Goal: Task Accomplishment & Management: Manage account settings

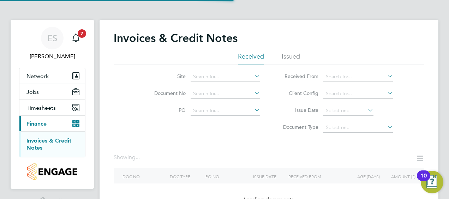
click at [43, 139] on link "Invoices & Credit Notes" at bounding box center [48, 144] width 45 height 14
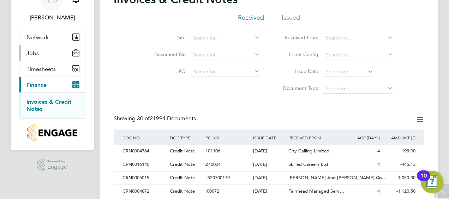
click at [31, 55] on span "Jobs" at bounding box center [32, 53] width 12 height 7
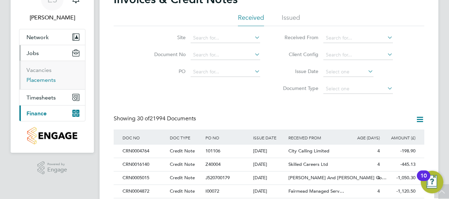
click at [41, 77] on link "Placements" at bounding box center [40, 80] width 29 height 7
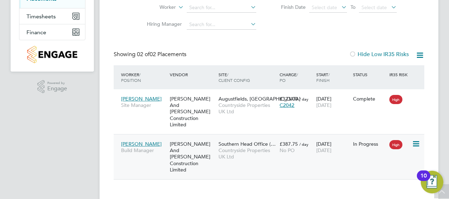
click at [134, 137] on div "Trevor Fraser Build Manager" at bounding box center [143, 147] width 49 height 20
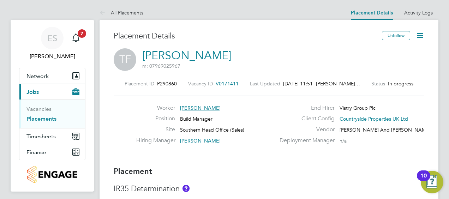
click at [421, 32] on icon at bounding box center [420, 35] width 9 height 9
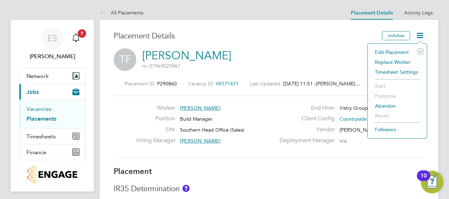
click at [42, 107] on link "Vacancies" at bounding box center [38, 109] width 25 height 7
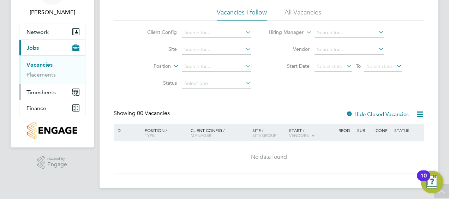
click at [41, 87] on button "Timesheets" at bounding box center [52, 92] width 66 height 16
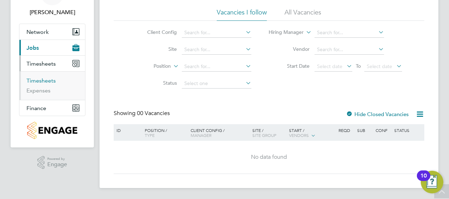
click at [40, 81] on link "Timesheets" at bounding box center [40, 80] width 29 height 7
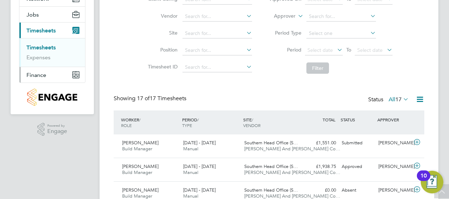
click at [43, 76] on span "Finance" at bounding box center [36, 75] width 20 height 7
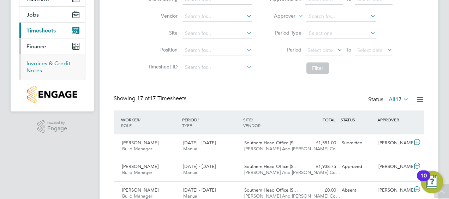
click at [38, 64] on link "Invoices & Credit Notes" at bounding box center [48, 67] width 44 height 14
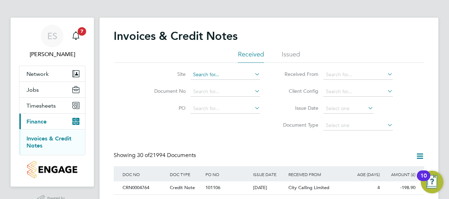
click at [213, 75] on input at bounding box center [226, 75] width 70 height 10
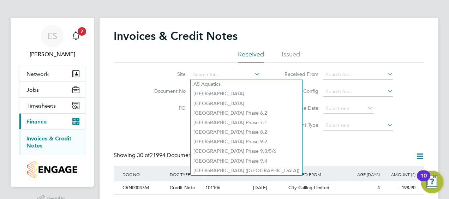
click at [277, 70] on li "Received From" at bounding box center [335, 74] width 133 height 17
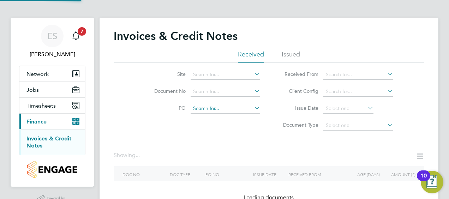
click at [240, 110] on input at bounding box center [226, 109] width 70 height 10
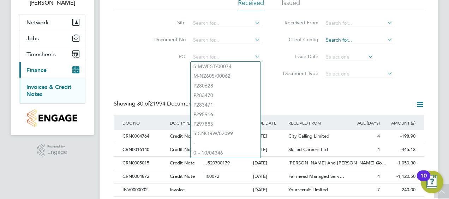
click at [347, 40] on input at bounding box center [359, 40] width 70 height 10
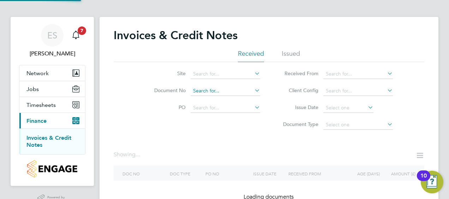
click at [221, 87] on input at bounding box center [226, 91] width 70 height 10
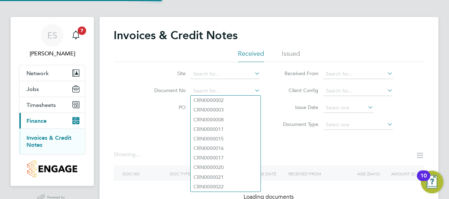
click at [276, 101] on li "Issue Date" at bounding box center [335, 108] width 133 height 17
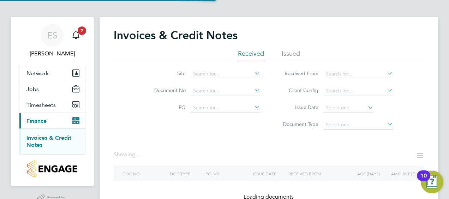
click at [291, 52] on li "Issued" at bounding box center [291, 55] width 18 height 13
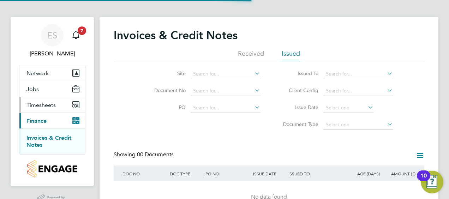
click at [46, 108] on button "Timesheets" at bounding box center [52, 105] width 66 height 16
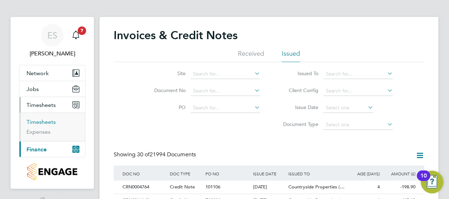
click at [48, 121] on link "Timesheets" at bounding box center [40, 122] width 29 height 7
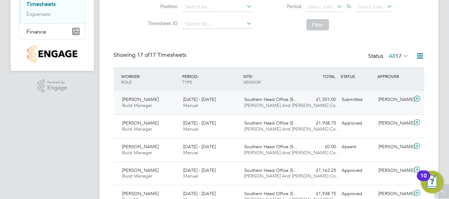
click at [215, 93] on div "Trevor Fraser Build Manager 4 - 10 Aug 2025 4 - 10 Aug 2025 Manual Southern Hea…" at bounding box center [269, 102] width 311 height 23
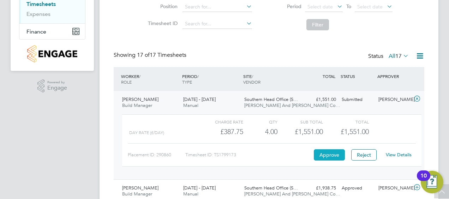
click at [321, 157] on button "Approve" at bounding box center [329, 154] width 31 height 11
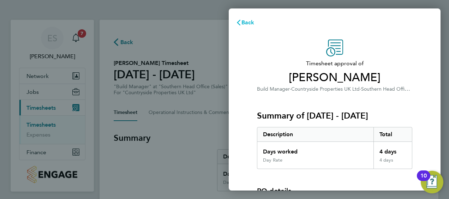
click at [247, 22] on span "Back" at bounding box center [248, 22] width 13 height 7
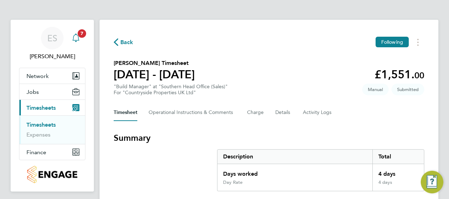
click at [81, 40] on div "Main navigation" at bounding box center [76, 38] width 14 height 14
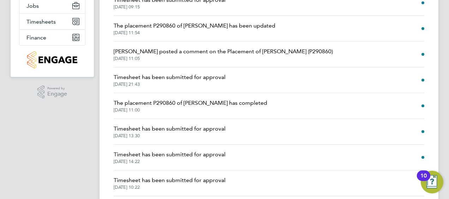
scroll to position [87, 0]
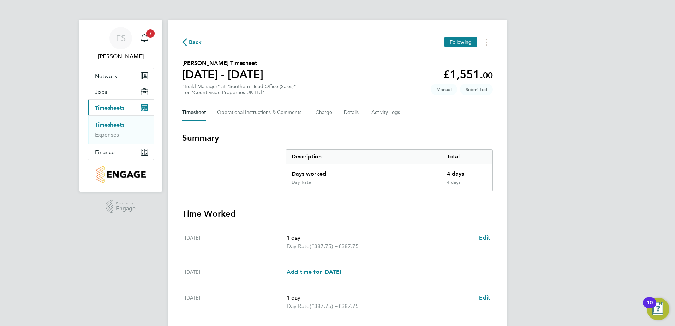
click at [115, 124] on link "Timesheets" at bounding box center [109, 124] width 29 height 7
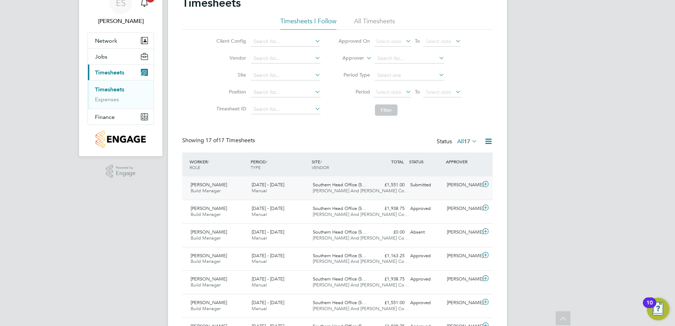
click at [427, 192] on div "Trevor Fraser Build Manager 4 - 10 Aug 2025 4 - 10 Aug 2025 Manual Southern Hea…" at bounding box center [337, 188] width 311 height 23
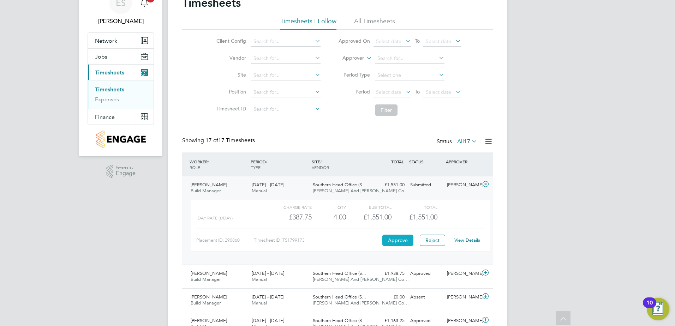
click at [394, 237] on button "Approve" at bounding box center [398, 240] width 31 height 11
click at [123, 90] on link "Timesheets" at bounding box center [109, 89] width 29 height 7
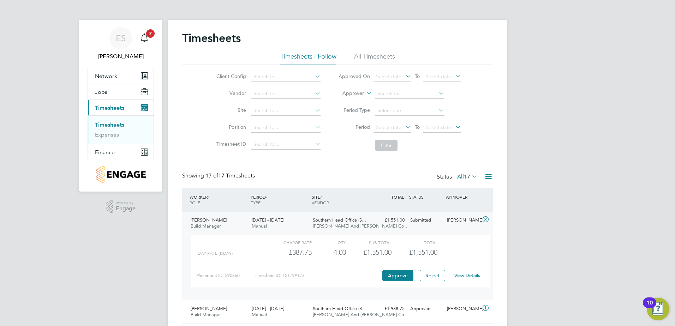
click at [98, 126] on link "Timesheets" at bounding box center [109, 124] width 29 height 7
click at [114, 125] on link "Timesheets" at bounding box center [109, 124] width 29 height 7
click at [110, 134] on link "Expenses" at bounding box center [107, 134] width 24 height 7
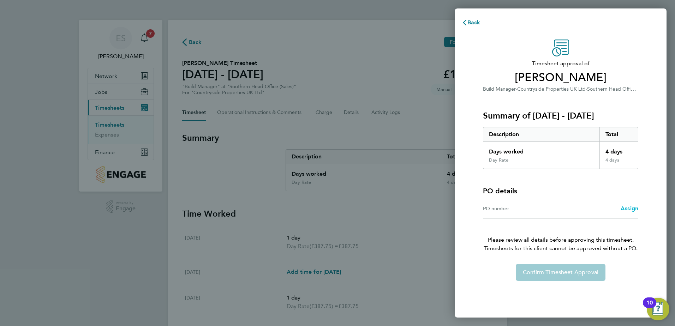
click at [621, 210] on span "Assign" at bounding box center [630, 208] width 18 height 7
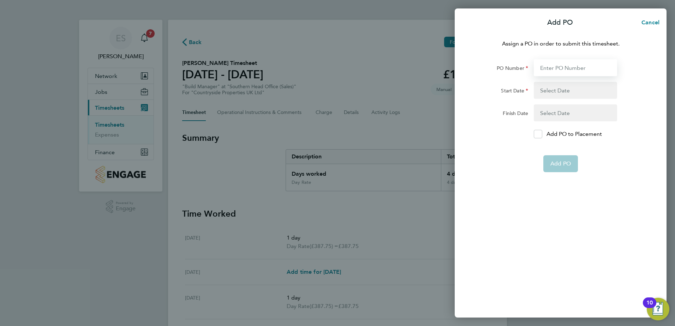
click at [555, 71] on input "PO Number" at bounding box center [575, 67] width 83 height 17
type input "O-10/04305"
type input "[DATE]"
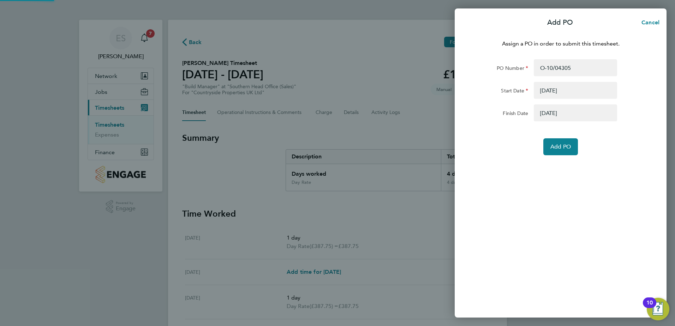
click at [564, 164] on div "Assign a PO in order to submit this timesheet. PO Number O-10/04305 Start Date …" at bounding box center [561, 174] width 212 height 287
click at [561, 143] on button "Add PO" at bounding box center [561, 146] width 35 height 17
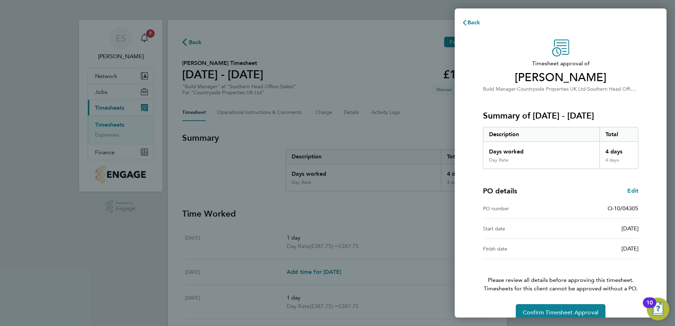
scroll to position [12, 0]
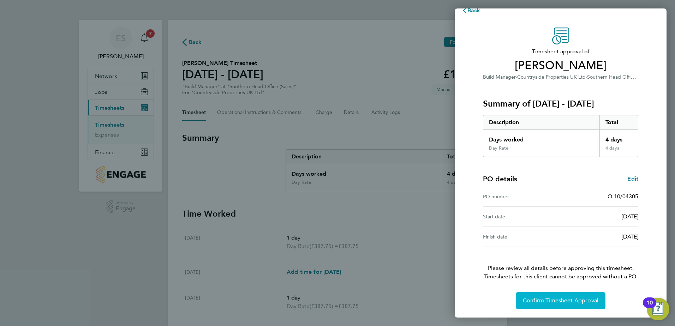
click at [560, 302] on span "Confirm Timesheet Approval" at bounding box center [561, 300] width 76 height 7
